Goal: Task Accomplishment & Management: Complete application form

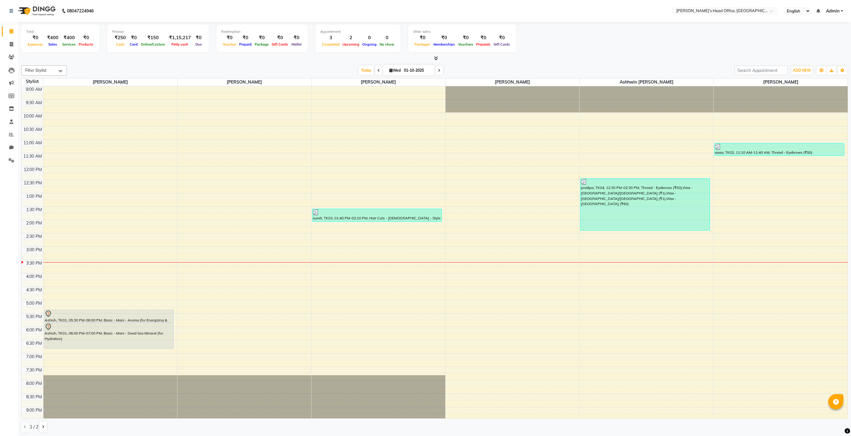
scroll to position [35, 0]
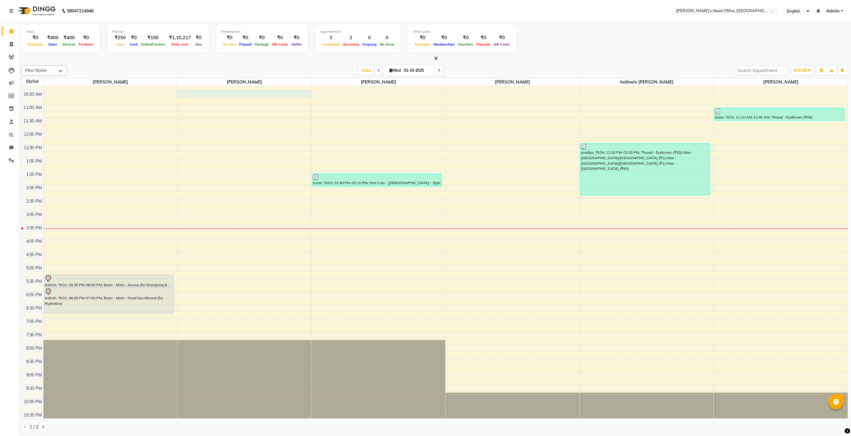
click at [250, 92] on div "9:00 AM 9:30 AM 10:00 AM 10:30 AM 11:00 AM 11:30 AM 12:00 PM 12:30 PM 1:00 PM 1…" at bounding box center [435, 238] width 826 height 374
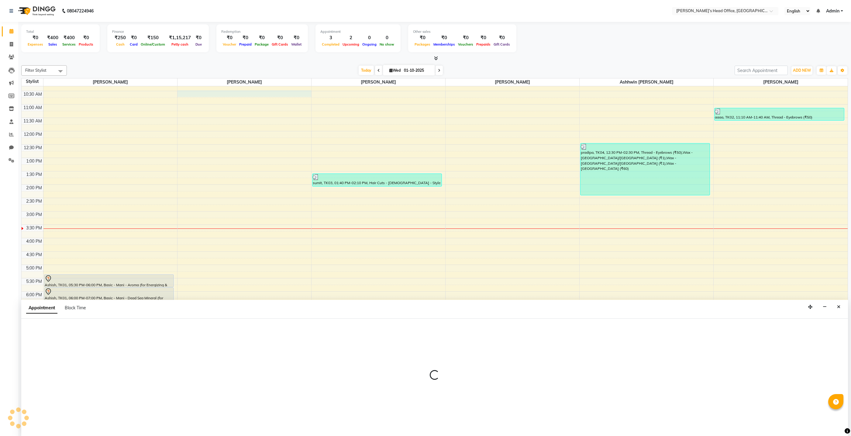
scroll to position [0, 0]
select select "68041"
select select "630"
select select "tentative"
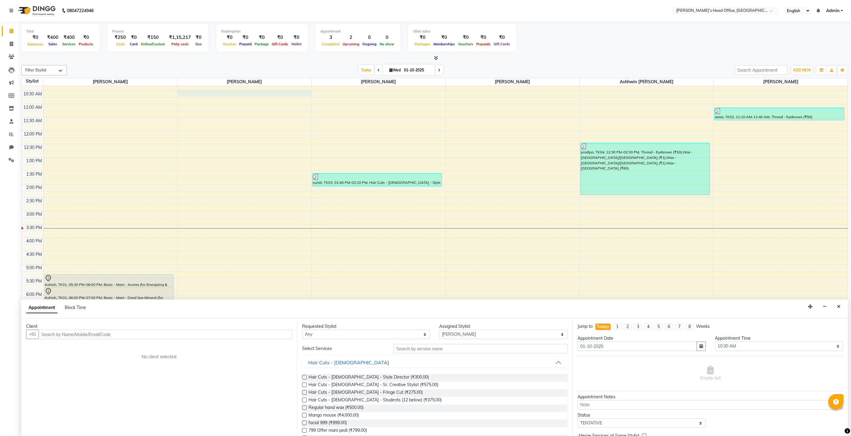
click at [173, 94] on div "9:00 AM 9:30 AM 10:00 AM 10:30 AM 11:00 AM 11:30 AM 12:00 PM 12:30 PM 1:00 PM 1…" at bounding box center [435, 238] width 826 height 374
click at [208, 64] on div "Filter Stylist Select All ashhwin wagh Ranjit sharma Rupali Kadam Sameer Salman…" at bounding box center [434, 249] width 826 height 372
click at [835, 309] on button "Close" at bounding box center [838, 306] width 9 height 9
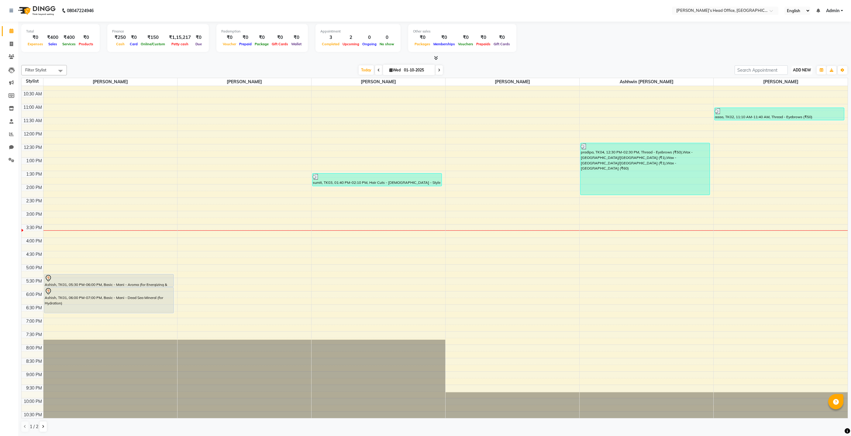
click at [803, 70] on span "ADD NEW" at bounding box center [802, 70] width 18 height 5
click at [790, 90] on link "Add Invoice" at bounding box center [788, 89] width 48 height 8
select select "service"
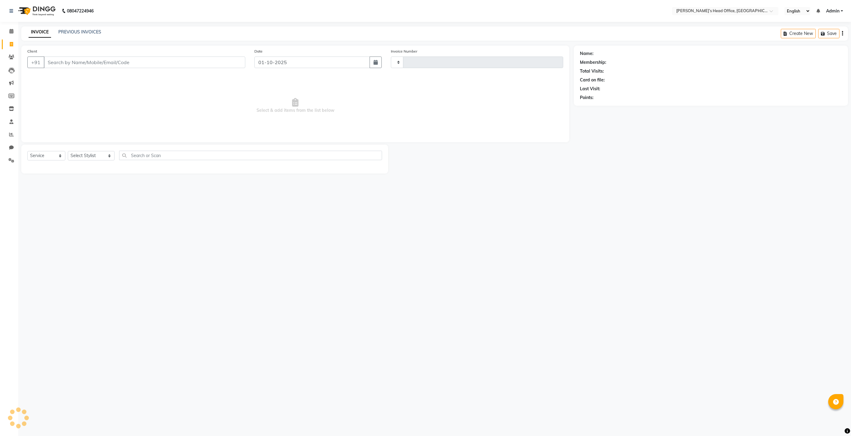
type input "1069"
select select "7682"
click at [88, 157] on select "Select Stylist ashhwin wagh Ranjit sharma Rupali Kadam Sameer Salmani shyla Ban…" at bounding box center [91, 155] width 47 height 9
select select "68762"
click at [68, 151] on select "Select Stylist ashhwin wagh Ranjit sharma Rupali Kadam Sameer Salmani shyla Ban…" at bounding box center [91, 155] width 47 height 9
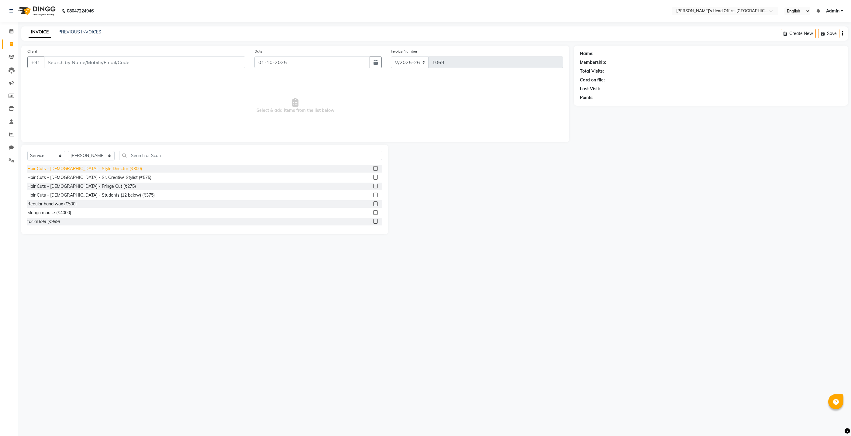
click at [96, 167] on div "Hair Cuts - Male - Style Director (₹300)" at bounding box center [84, 169] width 115 height 6
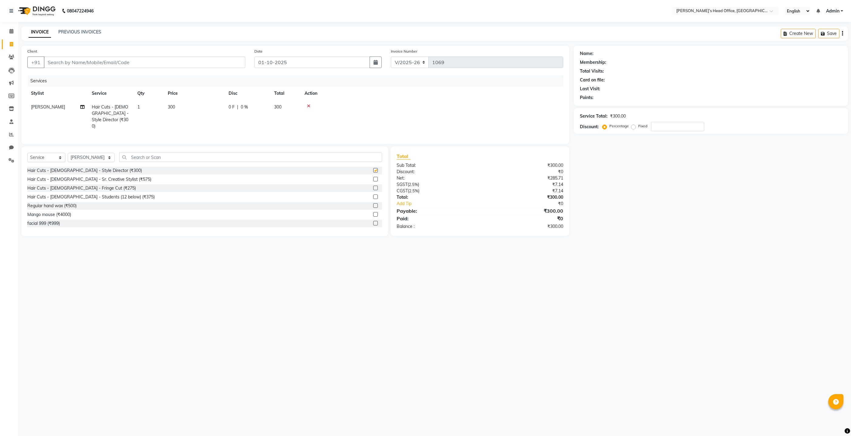
checkbox input "false"
click at [138, 154] on input "text" at bounding box center [250, 156] width 263 height 9
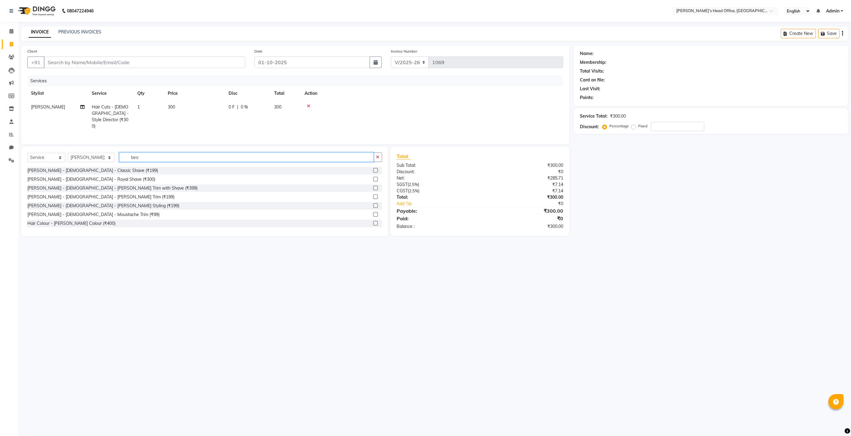
scroll to position [0, 5]
type input "bea"
click at [46, 179] on div "Beard - Male - Royal Shave (₹300)" at bounding box center [91, 179] width 128 height 6
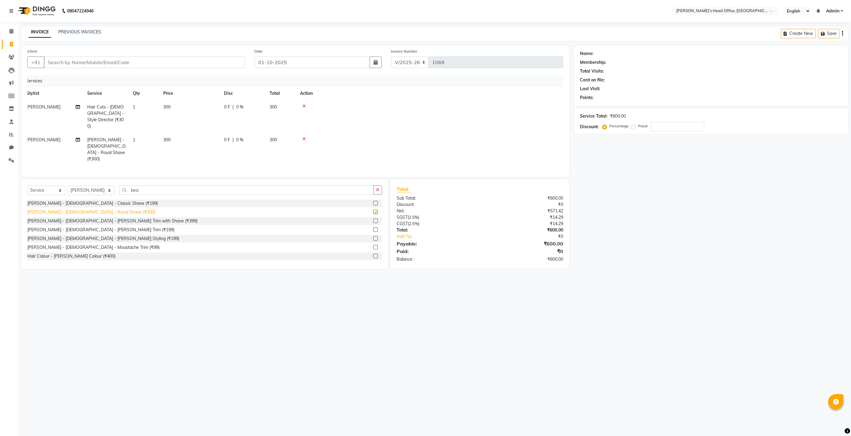
checkbox input "false"
click at [242, 108] on span "0 %" at bounding box center [239, 107] width 7 height 6
select select "68762"
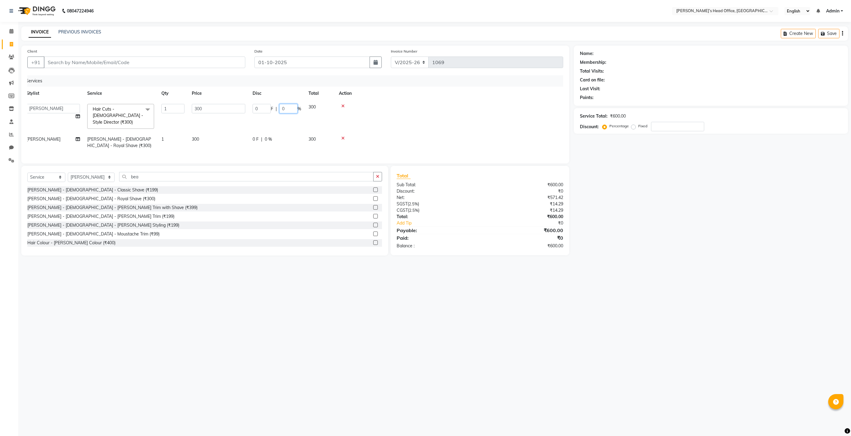
click at [290, 110] on input "0" at bounding box center [288, 108] width 18 height 9
type input "50"
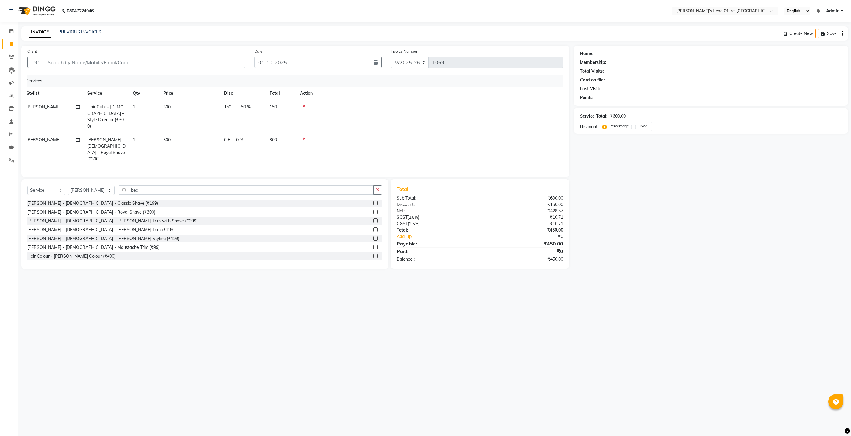
click at [285, 141] on tr "Ranjit sharma Beard - Male - Royal Shave (₹300) 1 300 0 F | 0 % 300" at bounding box center [291, 149] width 536 height 33
click at [242, 137] on span "0 %" at bounding box center [239, 140] width 7 height 6
select select "68762"
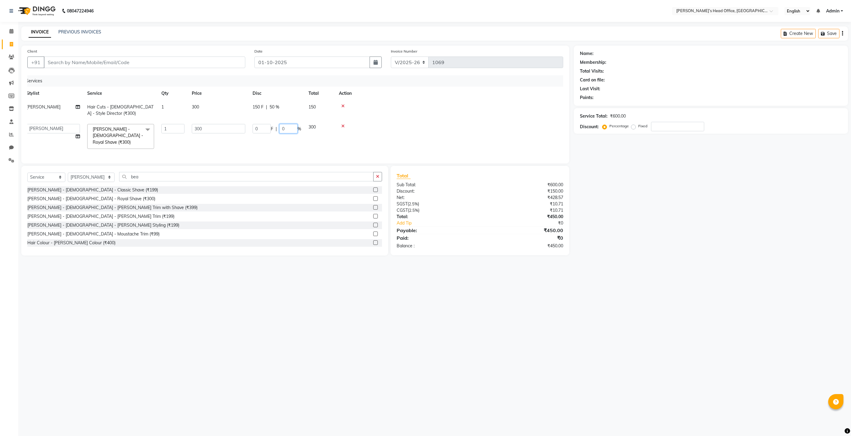
click at [286, 131] on input "0" at bounding box center [288, 128] width 18 height 9
type input "50"
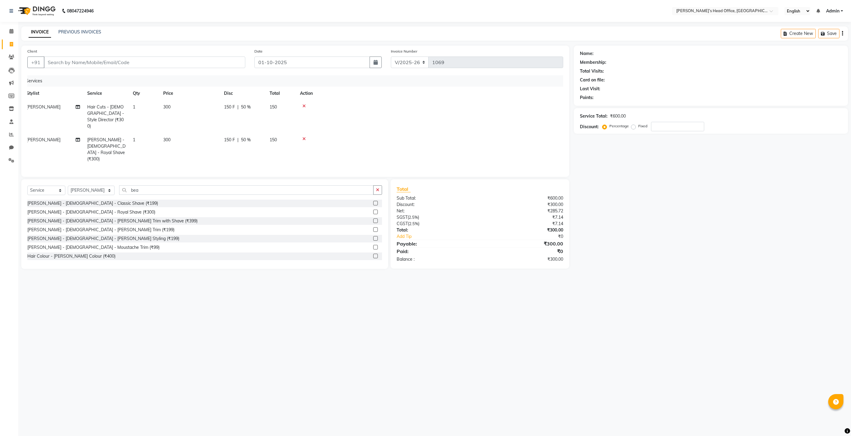
click at [289, 151] on div "Client +91 Date 01-10-2025 Invoice Number V/2025 V/2025-26 1069 Services Stylis…" at bounding box center [295, 111] width 548 height 131
click at [230, 65] on input "Client" at bounding box center [144, 63] width 201 height 12
click at [107, 60] on input "Client" at bounding box center [144, 63] width 201 height 12
drag, startPoint x: 115, startPoint y: 75, endPoint x: 117, endPoint y: 72, distance: 3.1
click at [115, 74] on div "Client +91 Date 01-10-2025 Invoice Number V/2025 V/2025-26 1069 Services Stylis…" at bounding box center [295, 111] width 548 height 131
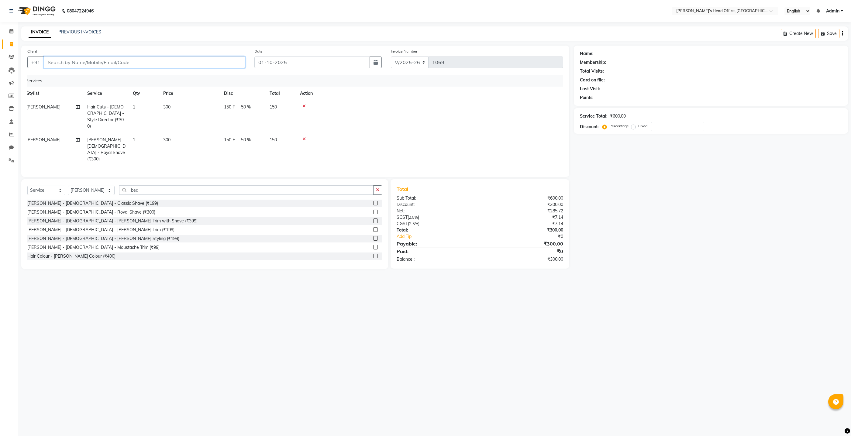
drag, startPoint x: 128, startPoint y: 58, endPoint x: 124, endPoint y: 61, distance: 5.2
click at [128, 58] on input "Client" at bounding box center [144, 63] width 201 height 12
click at [158, 62] on input "Client" at bounding box center [144, 63] width 201 height 12
drag, startPoint x: 70, startPoint y: 65, endPoint x: 67, endPoint y: 79, distance: 14.8
click at [67, 79] on div "Client +91 Date 01-10-2025 Invoice Number V/2025 V/2025-26 1069 Services Stylis…" at bounding box center [295, 111] width 548 height 131
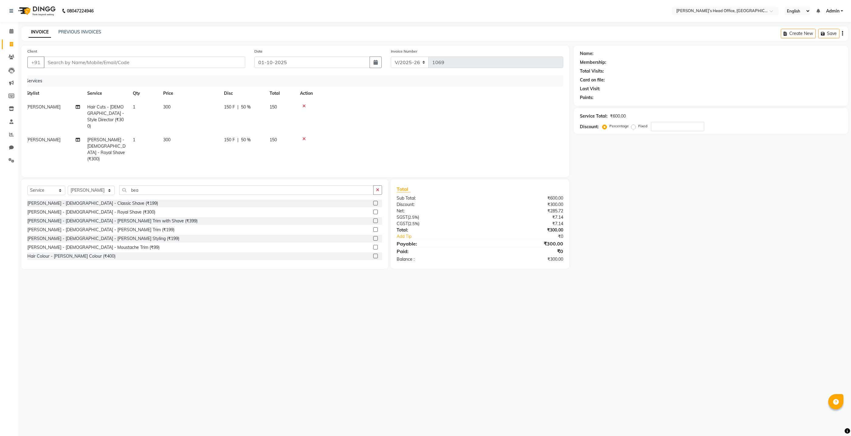
click at [145, 44] on main "INVOICE PREVIOUS INVOICES Create New Save Client +91 Date 01-10-2025 Invoice Nu…" at bounding box center [434, 152] width 832 height 252
click at [136, 63] on input "Client" at bounding box center [144, 63] width 201 height 12
click at [138, 62] on input "Client" at bounding box center [144, 63] width 201 height 12
click at [140, 63] on input "Client" at bounding box center [144, 63] width 201 height 12
type input "7"
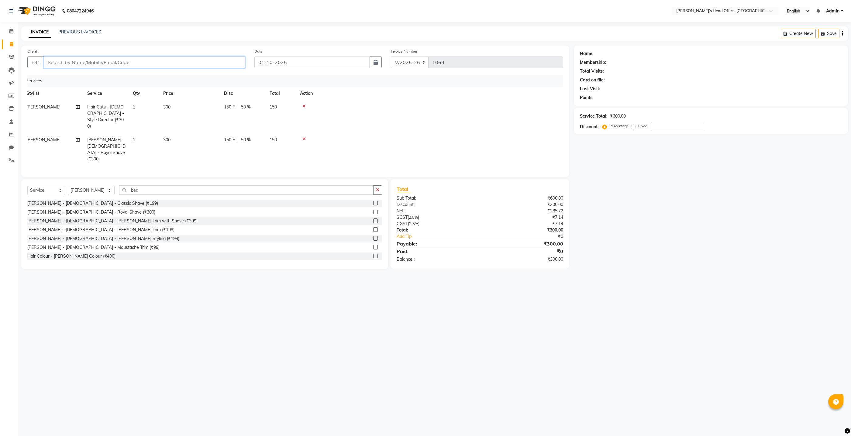
type input "0"
type input "7666612405"
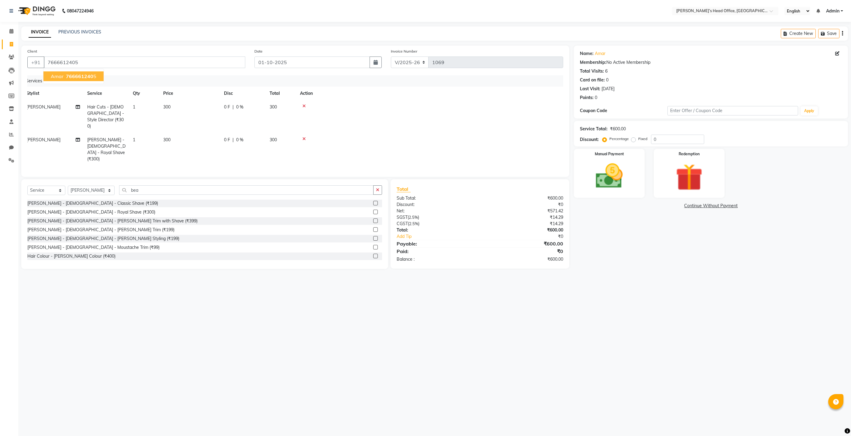
click at [85, 78] on span "766661240" at bounding box center [79, 76] width 27 height 6
click at [636, 177] on div "Manual Payment" at bounding box center [609, 173] width 74 height 51
click at [692, 207] on span "GPay" at bounding box center [693, 206] width 12 height 7
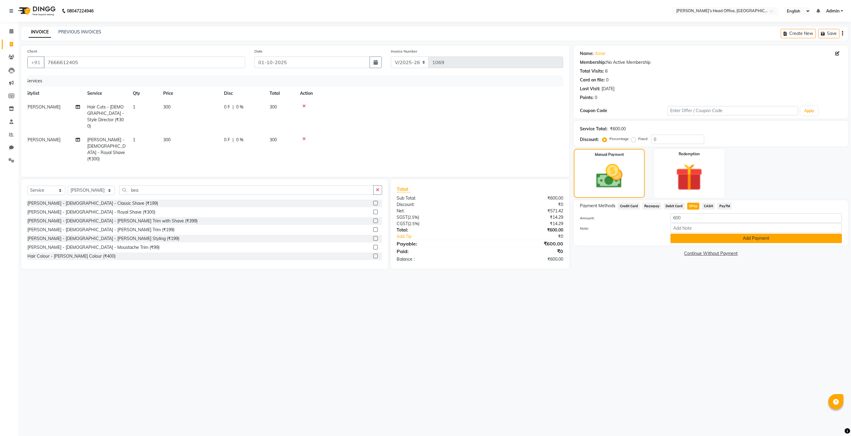
click at [692, 240] on button "Add Payment" at bounding box center [755, 238] width 171 height 9
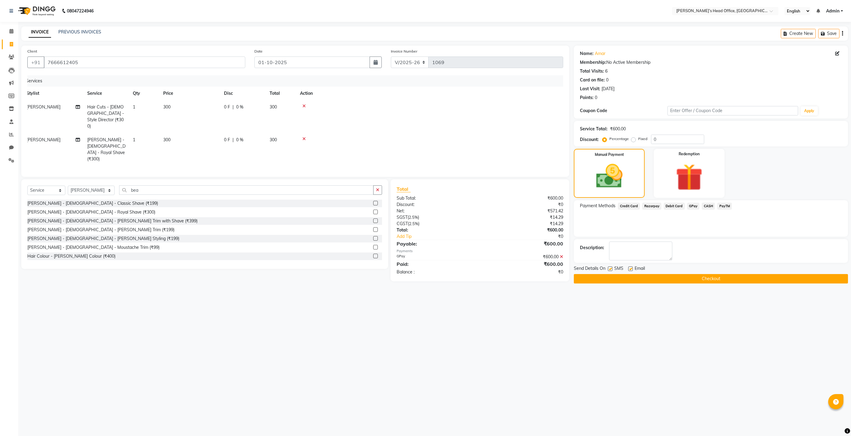
click at [679, 280] on button "Checkout" at bounding box center [711, 278] width 274 height 9
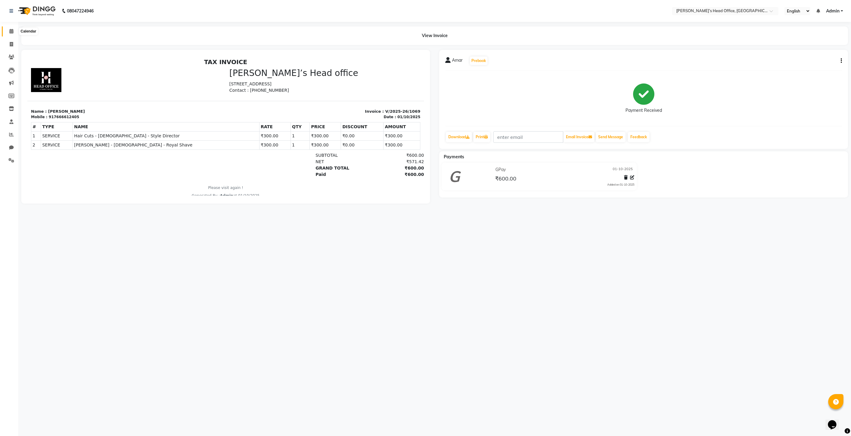
click at [8, 30] on span at bounding box center [11, 31] width 11 height 7
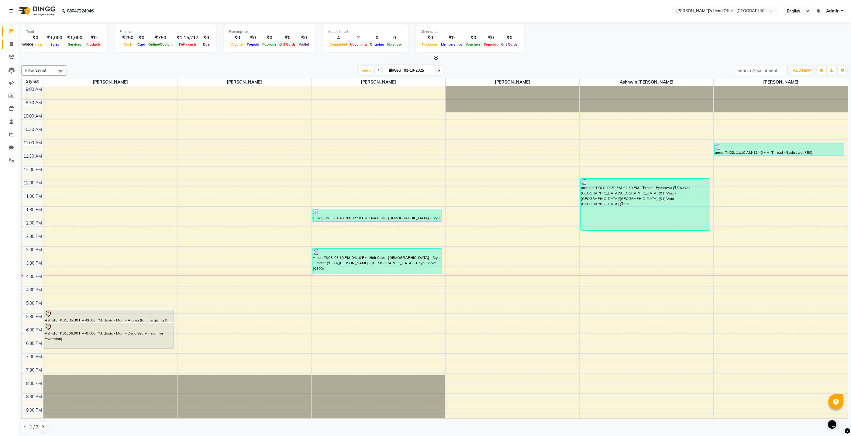
click at [11, 46] on icon at bounding box center [11, 44] width 3 height 5
select select "7682"
select select "service"
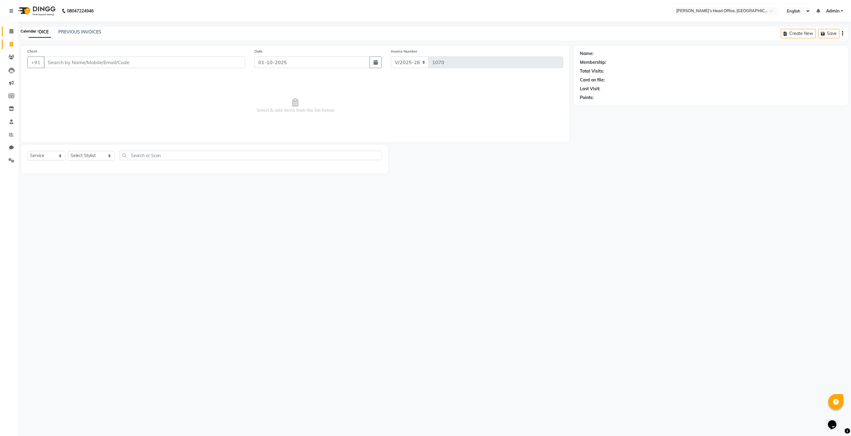
click at [12, 34] on span at bounding box center [11, 31] width 11 height 7
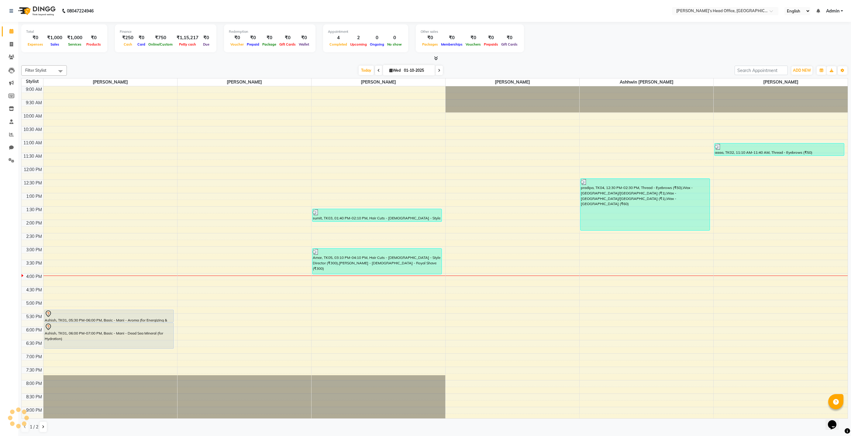
scroll to position [0, 0]
click at [11, 44] on icon at bounding box center [11, 44] width 3 height 5
select select "7682"
select select "service"
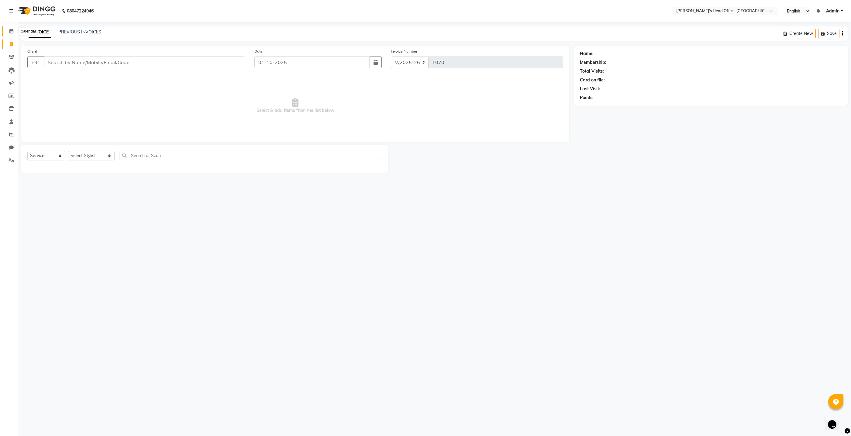
click at [11, 32] on icon at bounding box center [11, 31] width 4 height 5
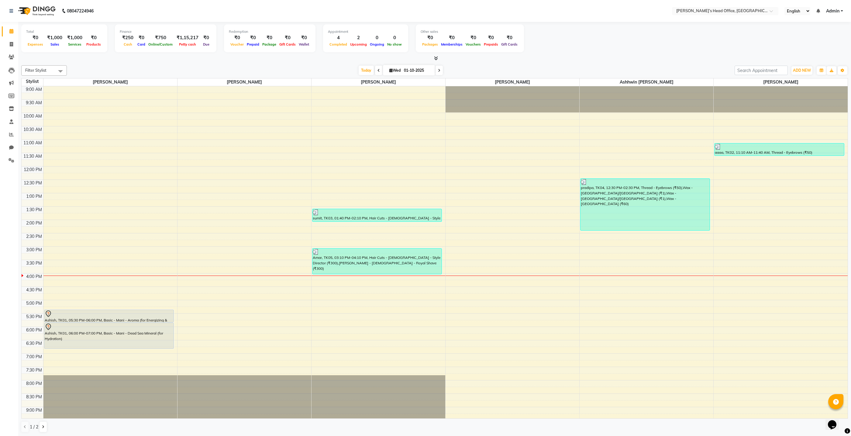
click at [573, 41] on div "Total ₹0 Expenses ₹1,000 Sales ₹1,000 Services ₹0 Products Finance ₹250 Cash ₹0…" at bounding box center [434, 39] width 826 height 30
click at [12, 122] on icon at bounding box center [11, 121] width 4 height 5
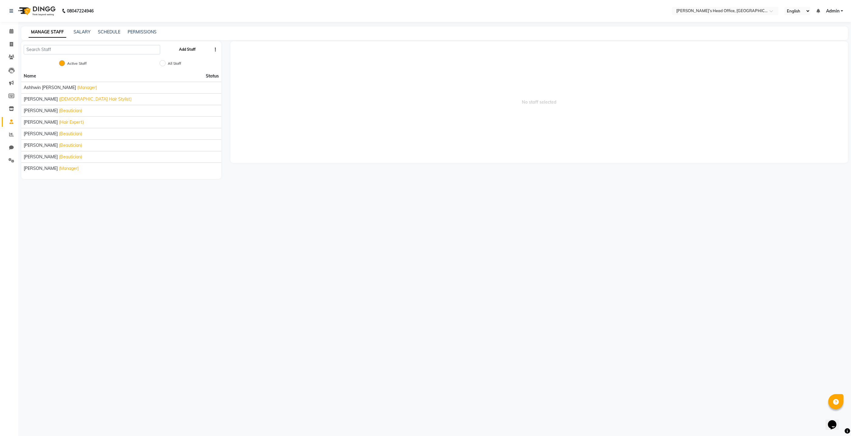
click at [191, 49] on button "Add Staff" at bounding box center [186, 49] width 21 height 10
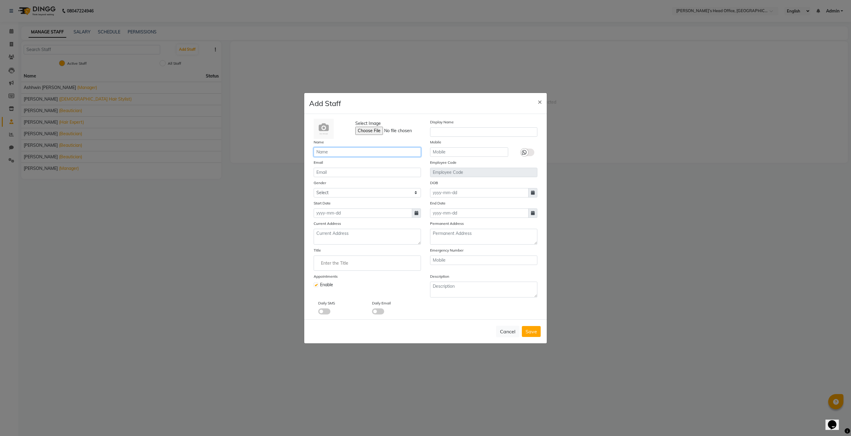
click at [329, 154] on input "text" at bounding box center [367, 151] width 107 height 9
click at [369, 131] on input "Select Image" at bounding box center [396, 131] width 83 height 8
click at [368, 154] on input "text" at bounding box center [367, 151] width 107 height 9
type input "[PERSON_NAME] [PERSON_NAME]"
click at [440, 155] on input "text" at bounding box center [469, 151] width 78 height 9
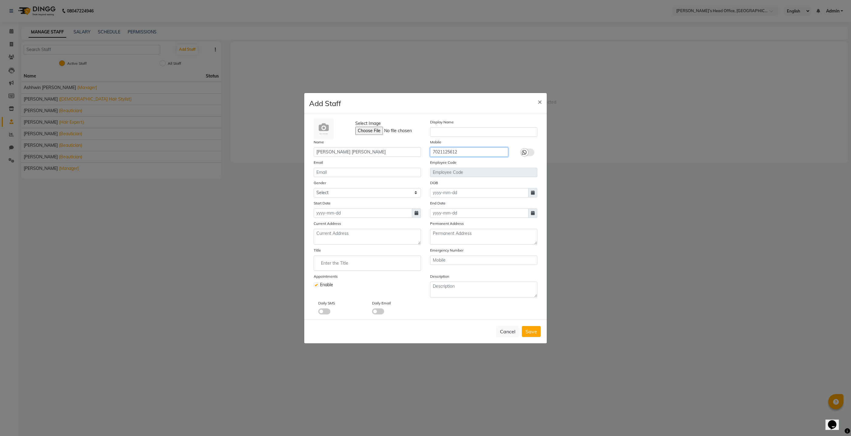
type input "7021125612"
click at [385, 193] on select "Select [DEMOGRAPHIC_DATA] [DEMOGRAPHIC_DATA] Other Prefer Not To Say" at bounding box center [367, 192] width 107 height 9
select select "[DEMOGRAPHIC_DATA]"
click at [314, 188] on select "Select [DEMOGRAPHIC_DATA] [DEMOGRAPHIC_DATA] Other Prefer Not To Say" at bounding box center [367, 192] width 107 height 9
click at [384, 218] on div "Select Image Display Name Name [PERSON_NAME] [PERSON_NAME] Mobile [PHONE_NUMBER…" at bounding box center [425, 217] width 233 height 196
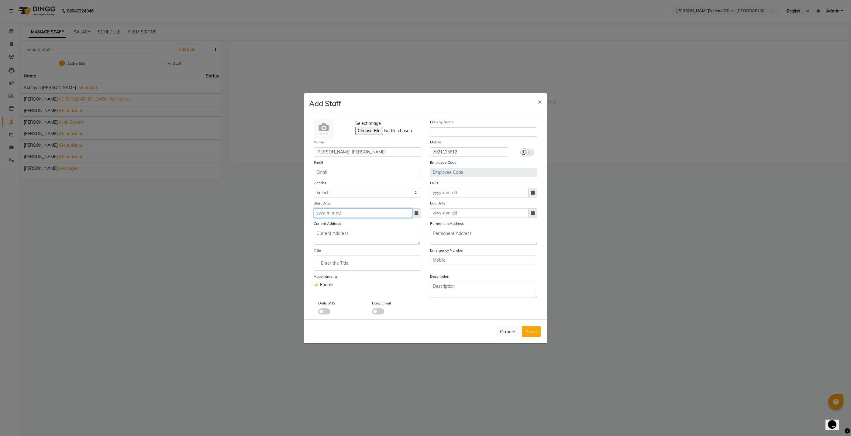
click at [376, 213] on input at bounding box center [363, 212] width 98 height 9
select select "10"
select select "2025"
click at [356, 209] on input at bounding box center [363, 212] width 98 height 9
click at [344, 212] on input at bounding box center [363, 212] width 98 height 9
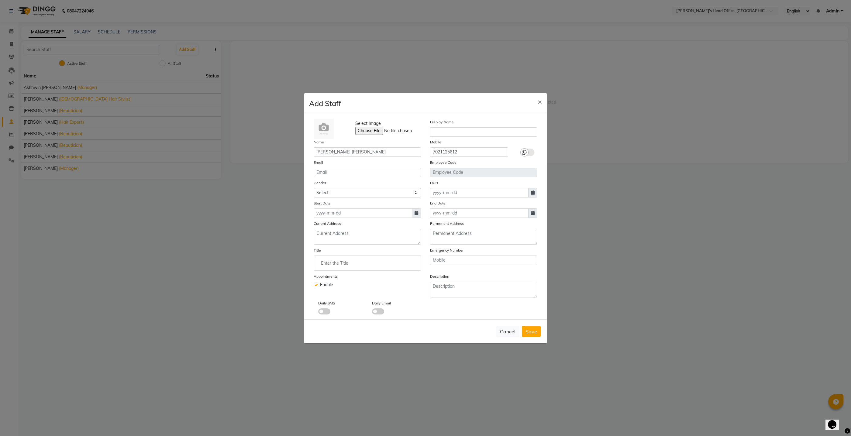
select select "10"
select select "2025"
click at [317, 227] on button "Previous month" at bounding box center [318, 225] width 5 height 10
click at [318, 228] on button "Previous month" at bounding box center [318, 225] width 5 height 10
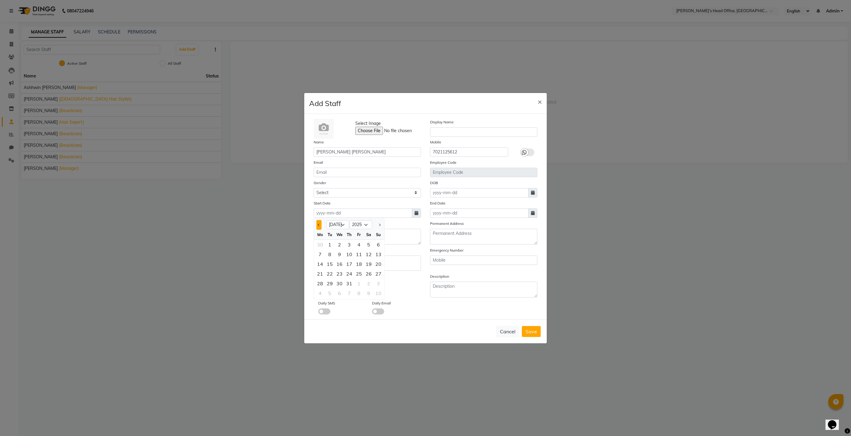
click at [318, 228] on button "Previous month" at bounding box center [318, 225] width 5 height 10
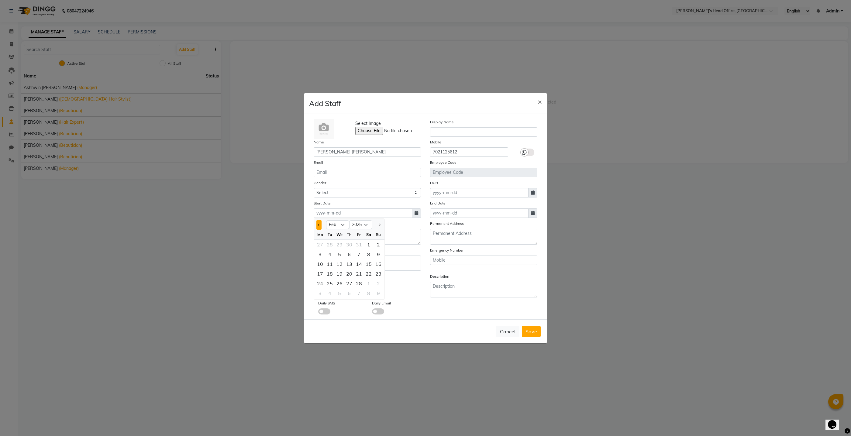
click at [318, 228] on button "Previous month" at bounding box center [318, 225] width 5 height 10
select select "12"
select select "2024"
click at [318, 228] on button "Previous month" at bounding box center [318, 225] width 5 height 10
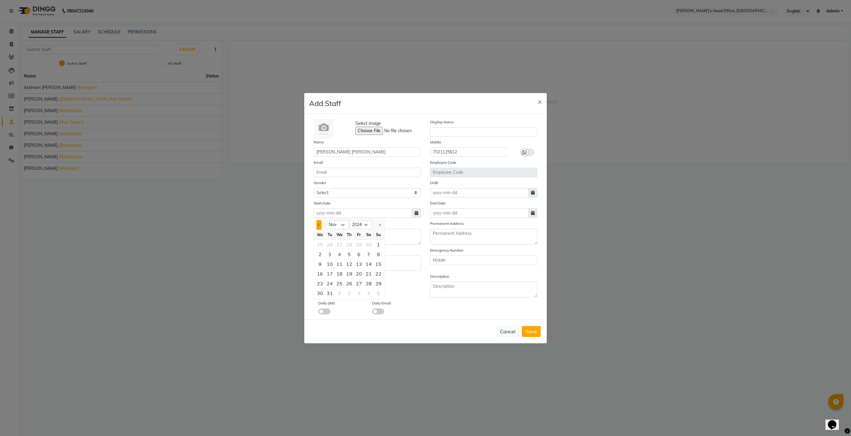
click at [318, 228] on button "Previous month" at bounding box center [318, 225] width 5 height 10
drag, startPoint x: 318, startPoint y: 228, endPoint x: 321, endPoint y: 228, distance: 3.2
click at [318, 228] on button "Previous month" at bounding box center [318, 225] width 5 height 10
click at [321, 228] on button "Previous month" at bounding box center [318, 225] width 5 height 10
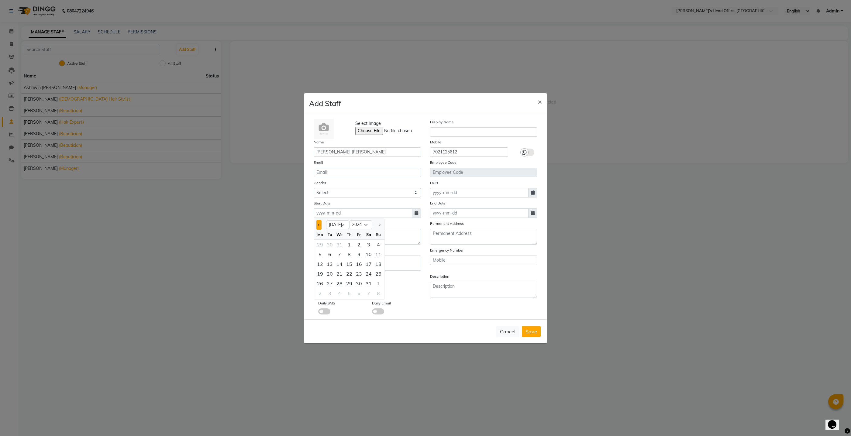
click at [321, 228] on button "Previous month" at bounding box center [318, 225] width 5 height 10
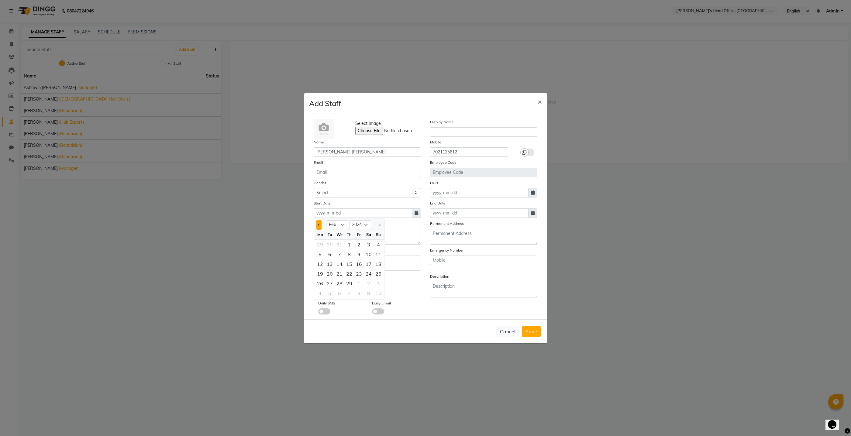
click at [321, 228] on button "Previous month" at bounding box center [318, 225] width 5 height 10
select select "12"
select select "2023"
click at [321, 228] on button "Previous month" at bounding box center [318, 225] width 5 height 10
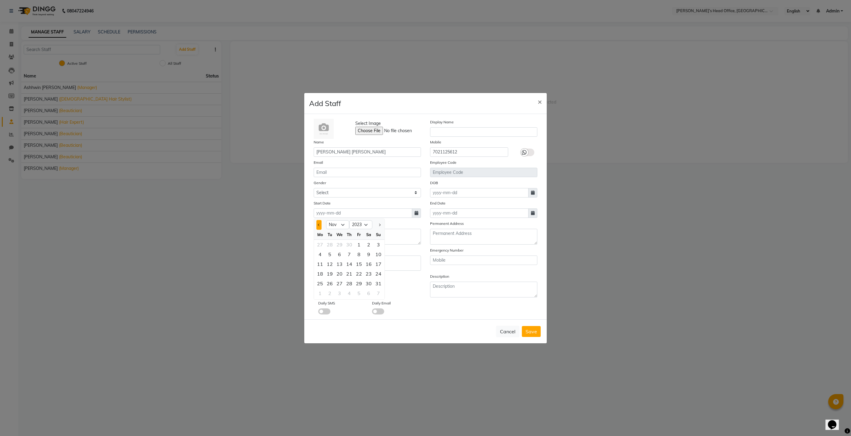
click at [321, 228] on button "Previous month" at bounding box center [318, 225] width 5 height 10
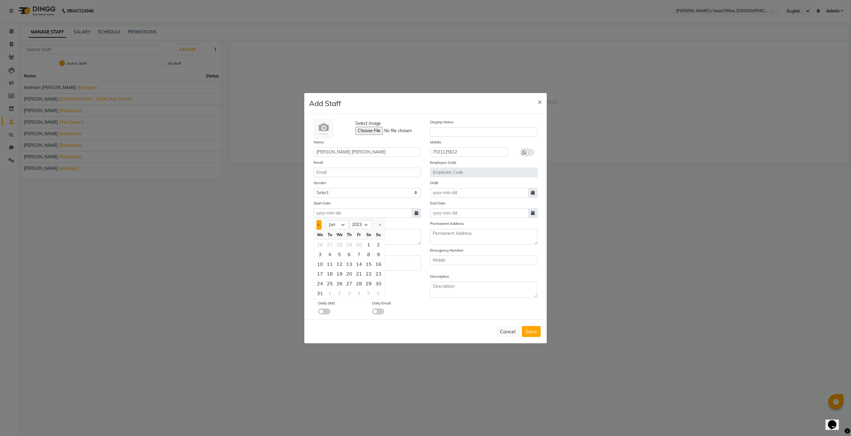
click at [321, 228] on button "Previous month" at bounding box center [318, 225] width 5 height 10
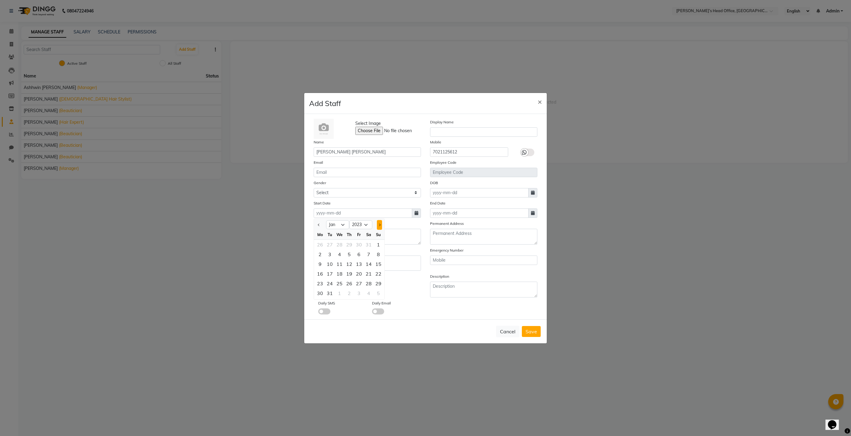
click at [379, 226] on button "Next month" at bounding box center [379, 225] width 5 height 10
select select "3"
click at [381, 257] on div "12" at bounding box center [378, 254] width 10 height 10
type input "[DATE]"
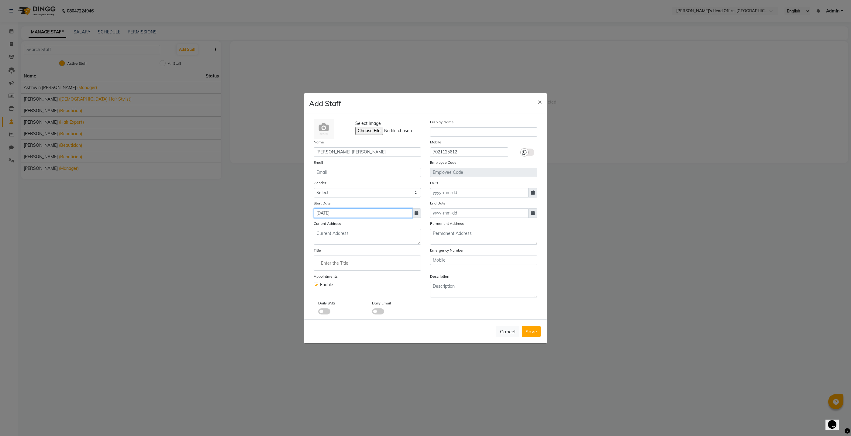
click at [342, 214] on input "[DATE]" at bounding box center [363, 212] width 98 height 9
select select "3"
select select "2023"
click at [342, 214] on input "[DATE]" at bounding box center [363, 212] width 98 height 9
type input "[DATE]"
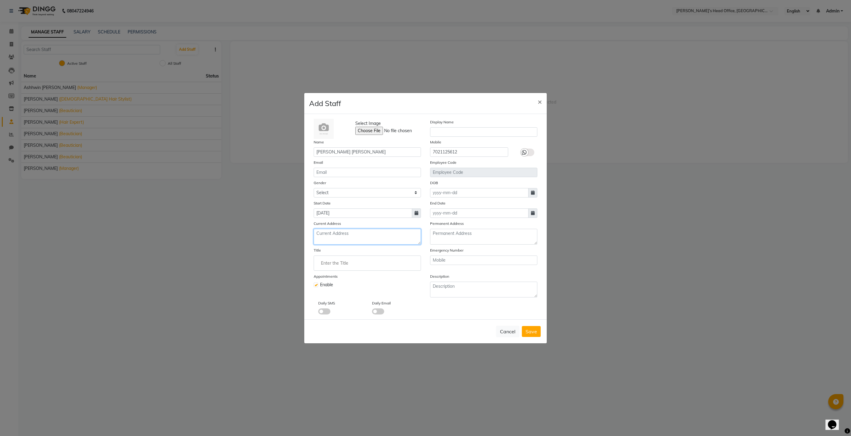
click at [338, 238] on textarea at bounding box center [367, 237] width 107 height 16
type textarea "b/202 [PERSON_NAME] home 2 near [GEOGRAPHIC_DATA] [PERSON_NAME] [GEOGRAPHIC_DAT…"
click at [345, 263] on input "Enter the Title" at bounding box center [367, 263] width 102 height 12
click at [338, 288] on link "Beautician" at bounding box center [367, 288] width 102 height 15
type input "Beautician"
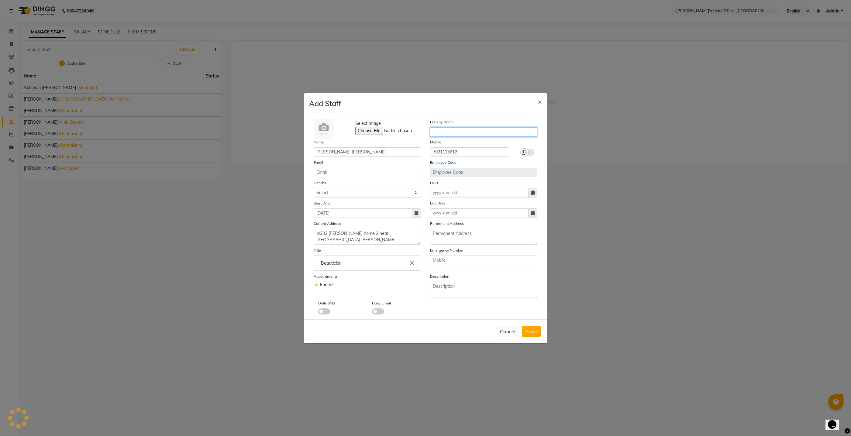
click at [463, 134] on input "text" at bounding box center [483, 131] width 107 height 9
type input "h"
type input "[PERSON_NAME]"
click at [530, 150] on label at bounding box center [527, 153] width 14 height 8
click at [0, 0] on input "checkbox" at bounding box center [0, 0] width 0 height 0
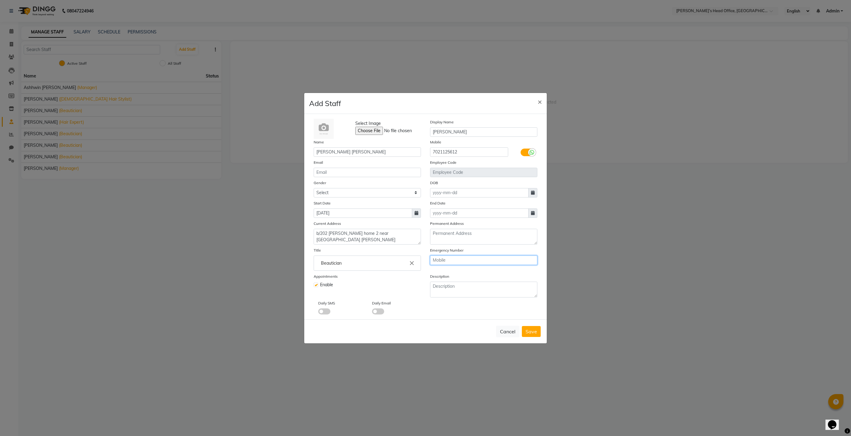
click at [473, 261] on input "text" at bounding box center [483, 259] width 107 height 9
click at [533, 333] on span "Save" at bounding box center [531, 331] width 12 height 6
select select
checkbox input "false"
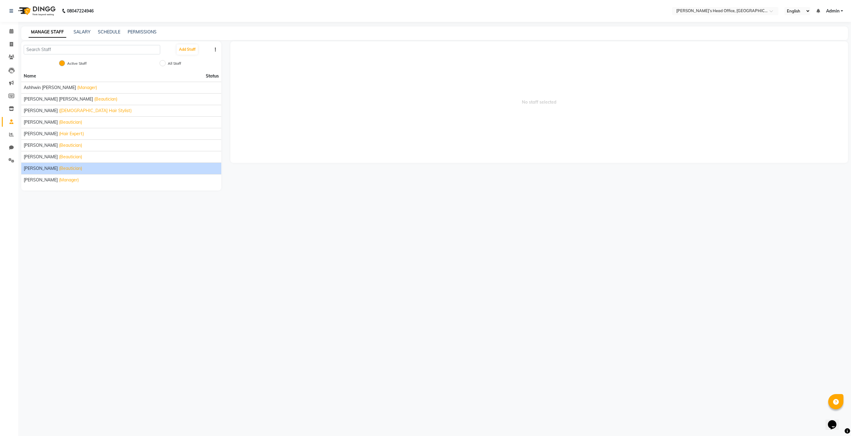
click at [35, 170] on span "[PERSON_NAME]" at bounding box center [41, 168] width 34 height 6
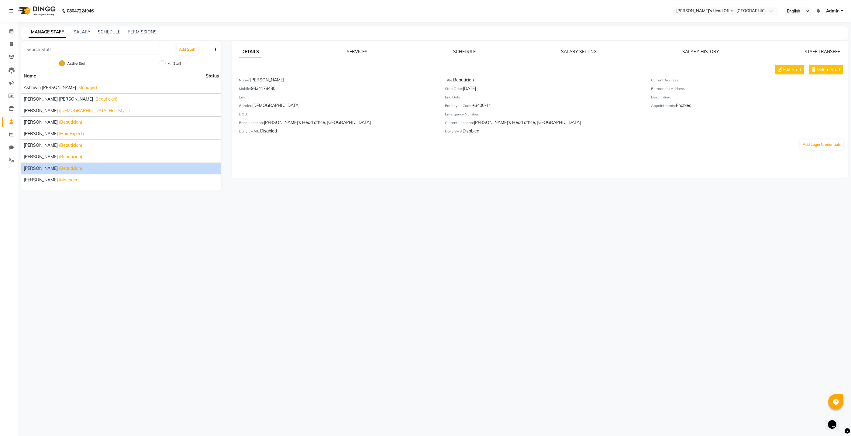
click at [155, 230] on div "08047224946 Select Location × [PERSON_NAME]’s Head Office, Virar West English E…" at bounding box center [425, 218] width 851 height 436
click at [13, 14] on link at bounding box center [12, 10] width 6 height 17
click at [9, 33] on span at bounding box center [11, 31] width 11 height 7
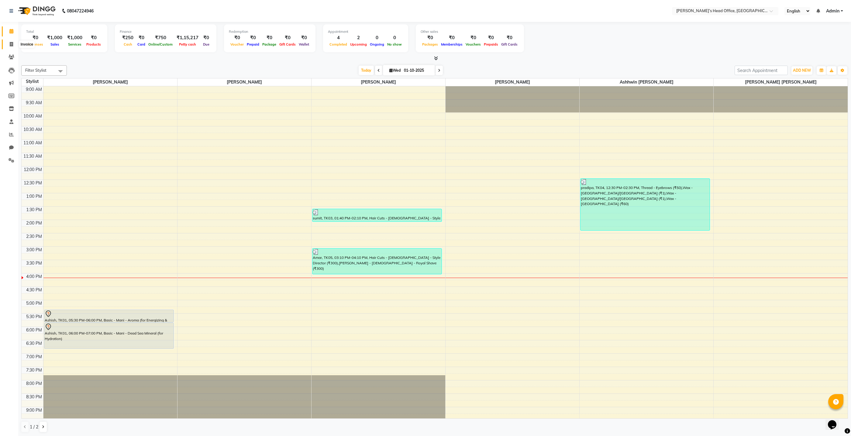
click at [12, 44] on icon at bounding box center [11, 44] width 3 height 5
select select "7682"
select select "service"
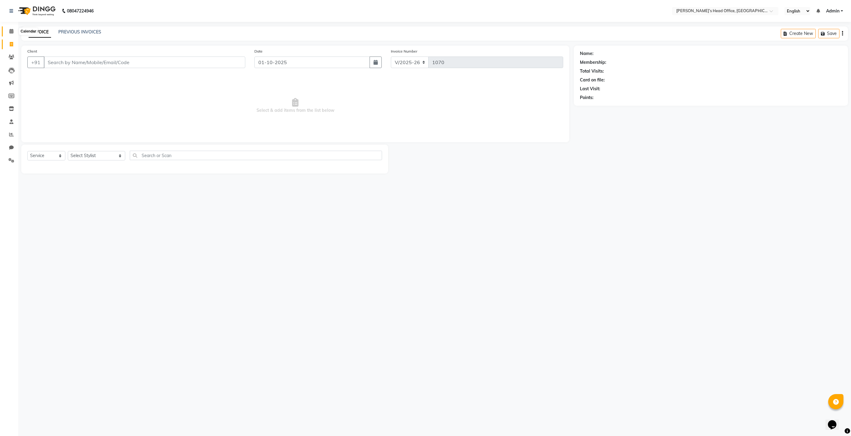
click at [13, 33] on span at bounding box center [11, 31] width 11 height 7
